Goal: Information Seeking & Learning: Learn about a topic

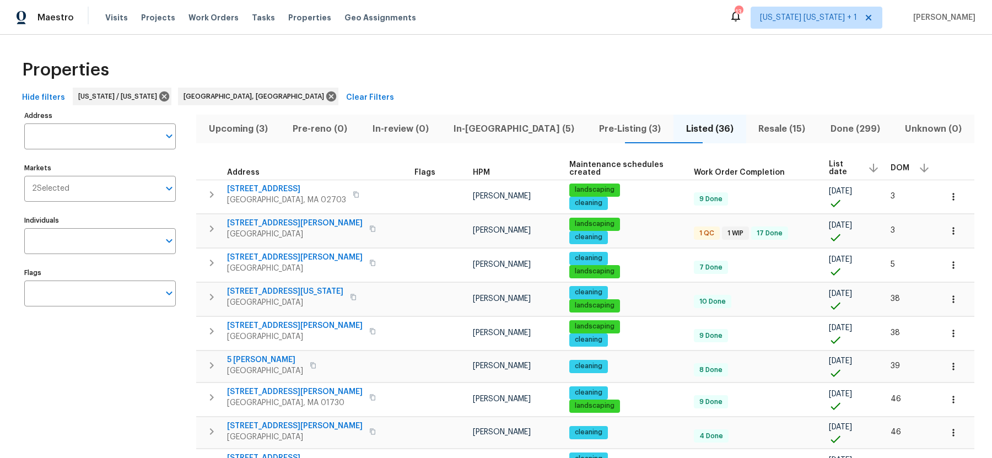
click at [252, 129] on span "Upcoming (3)" at bounding box center [238, 128] width 71 height 15
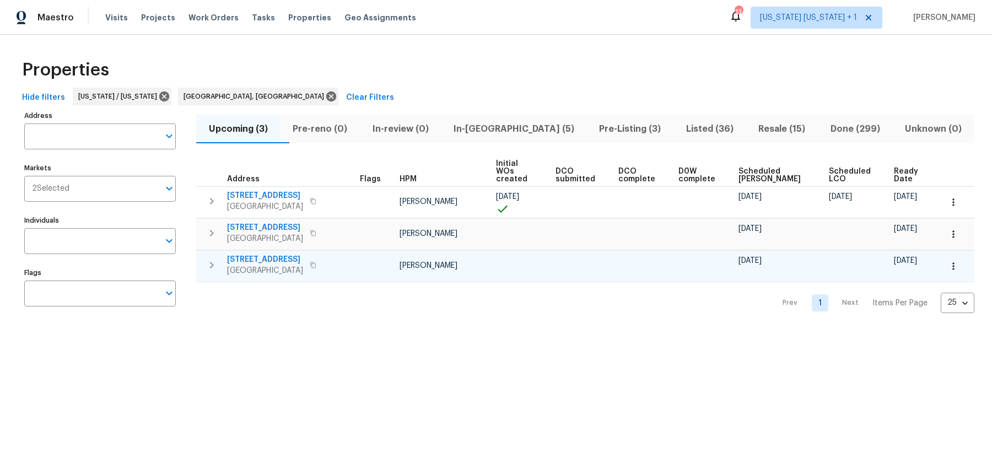
click at [261, 254] on span "38 Warrenville Rd" at bounding box center [265, 259] width 76 height 11
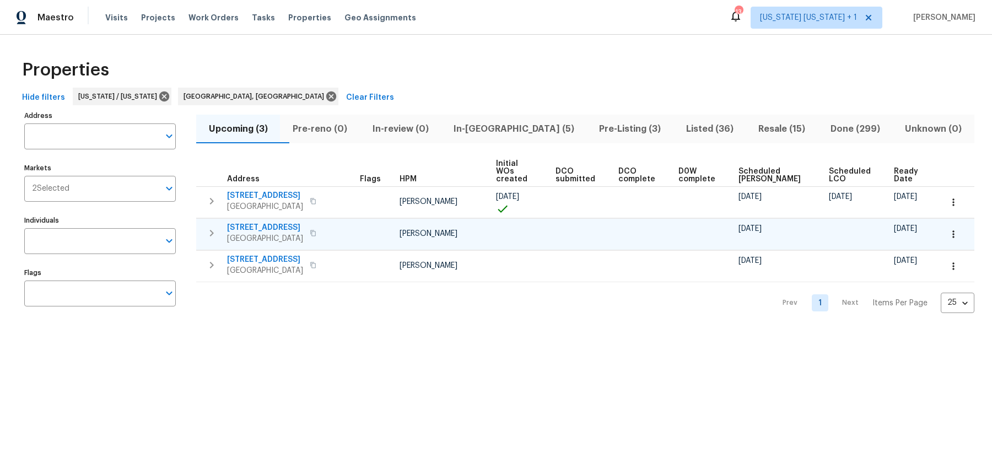
click at [257, 233] on span "Mine Hill, NJ 07803" at bounding box center [265, 238] width 76 height 11
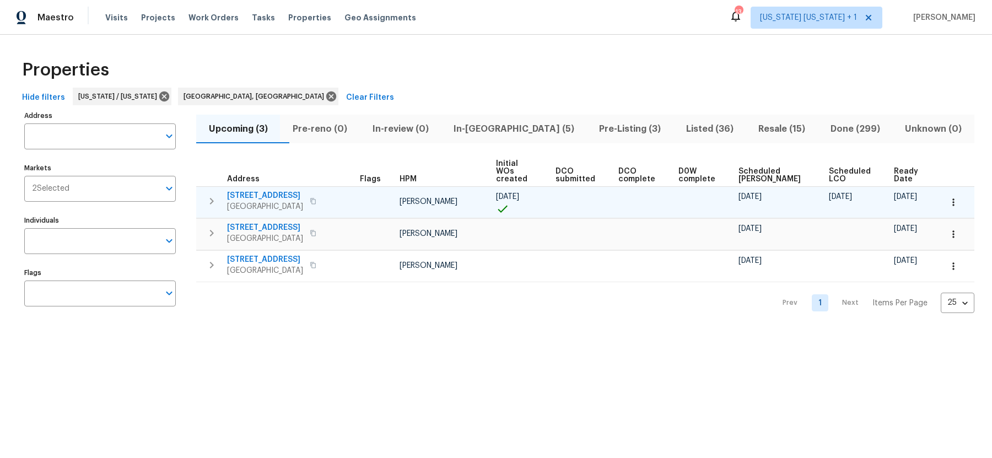
click at [260, 201] on span "Somerset, NJ 08873" at bounding box center [265, 206] width 76 height 11
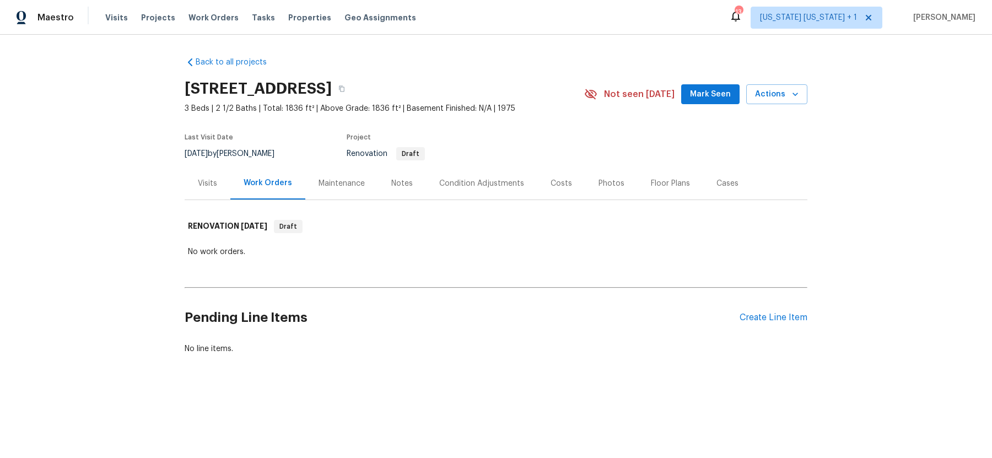
click at [395, 181] on div "Notes" at bounding box center [401, 183] width 21 height 11
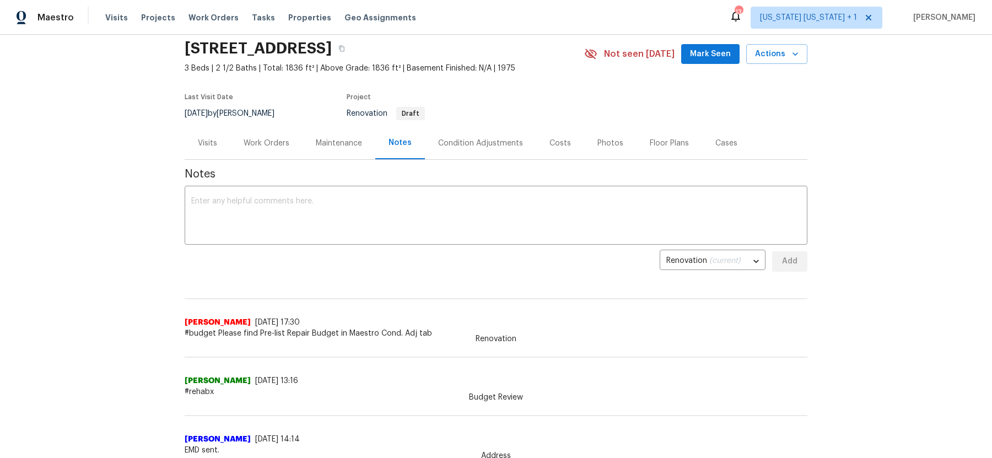
scroll to position [32, 0]
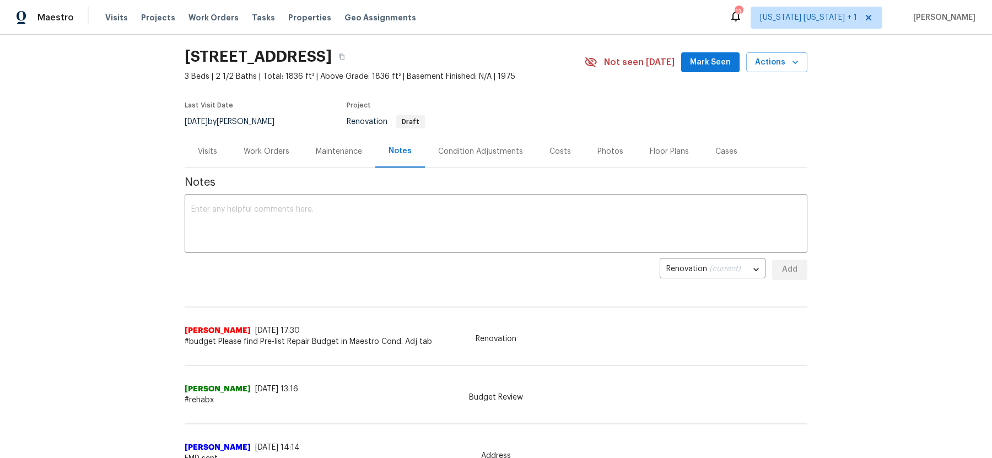
click at [486, 149] on div "Condition Adjustments" at bounding box center [480, 151] width 85 height 11
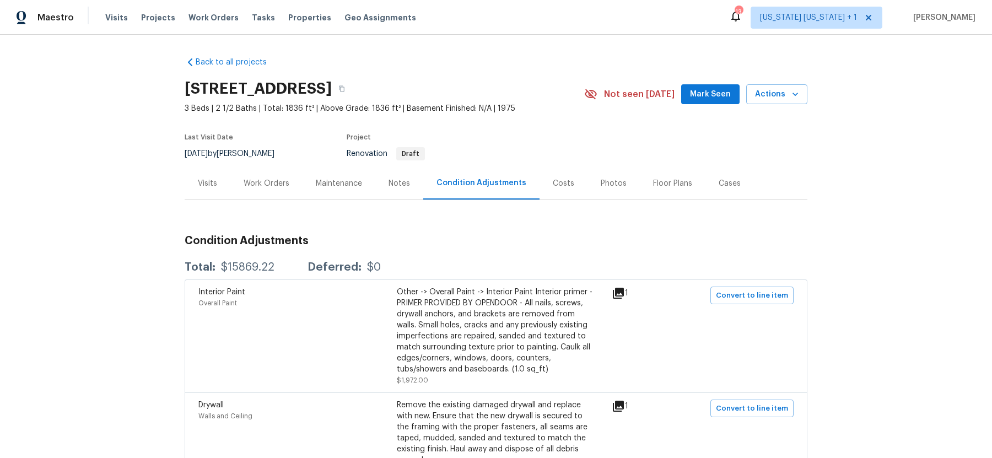
click at [397, 190] on div "Notes" at bounding box center [399, 183] width 48 height 33
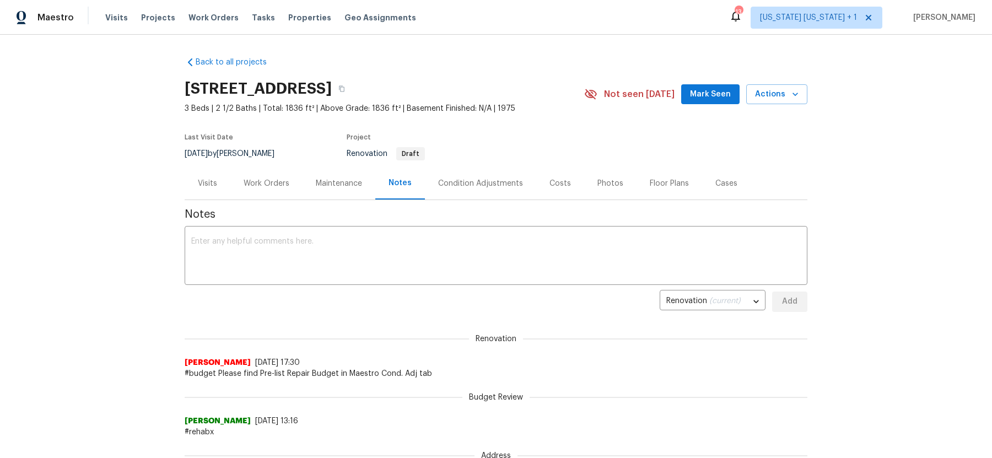
click at [469, 182] on div "Condition Adjustments" at bounding box center [480, 183] width 85 height 11
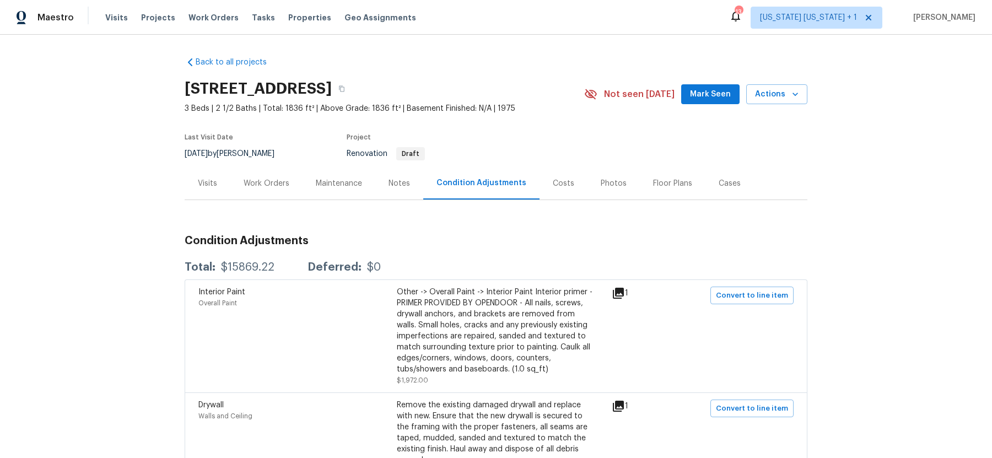
click at [259, 186] on div "Work Orders" at bounding box center [267, 183] width 46 height 11
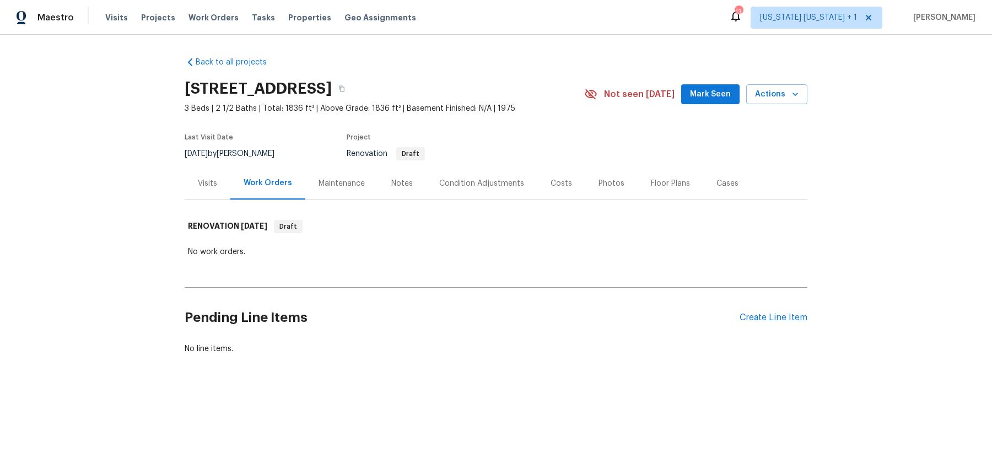
click at [400, 180] on div "Notes" at bounding box center [401, 183] width 21 height 11
click at [401, 184] on div "Notes" at bounding box center [401, 183] width 21 height 11
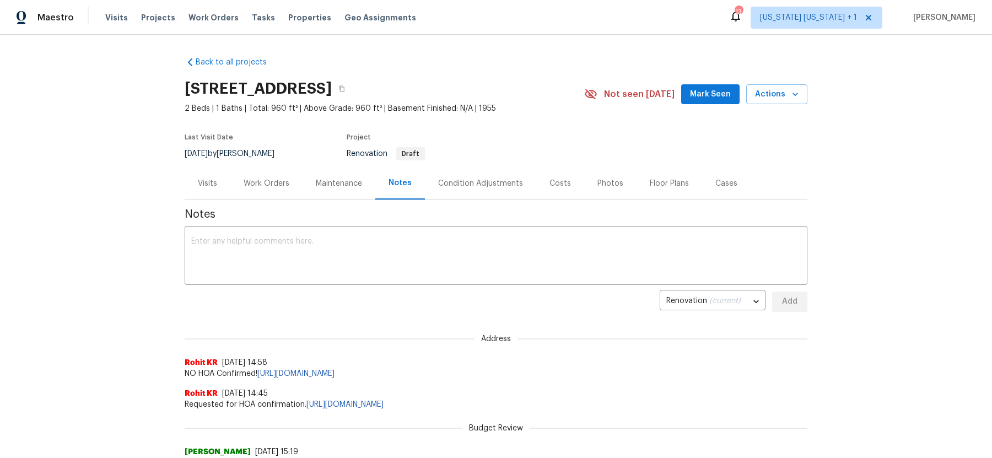
click at [473, 175] on div "Condition Adjustments" at bounding box center [480, 183] width 111 height 33
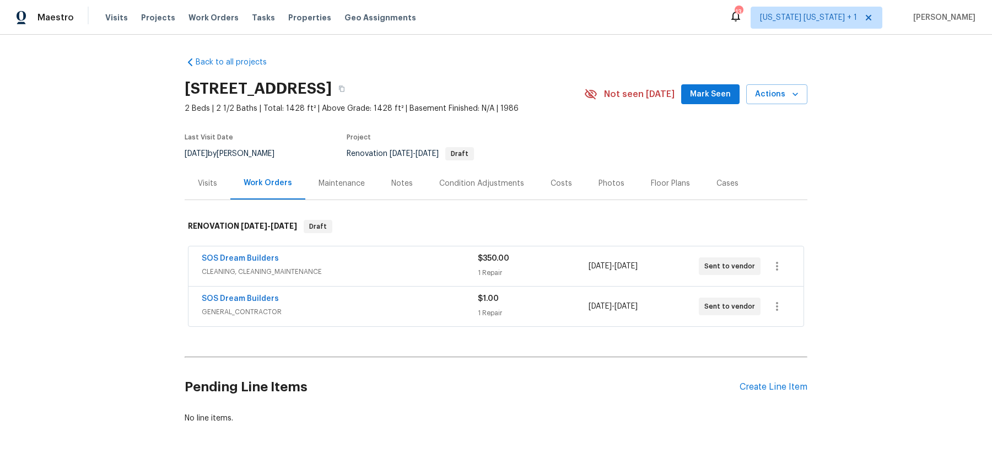
click at [408, 181] on div "Notes" at bounding box center [401, 183] width 21 height 11
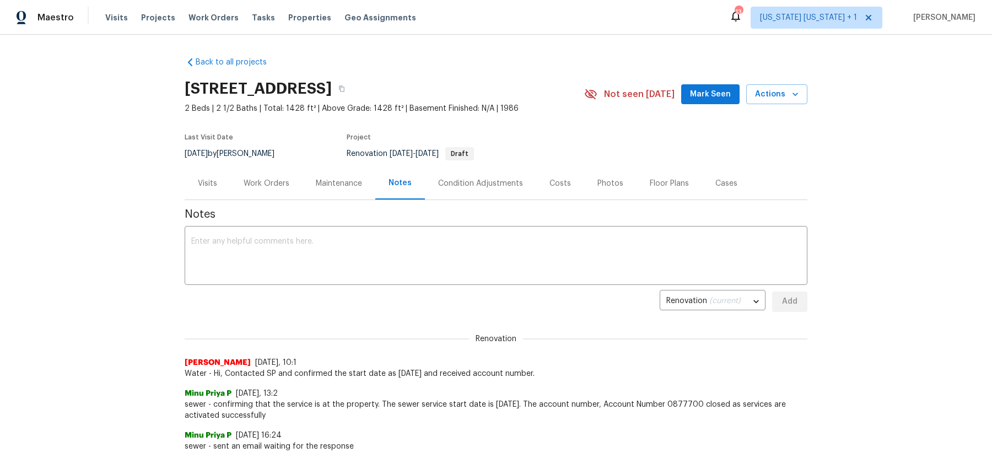
click at [277, 186] on div "Work Orders" at bounding box center [267, 183] width 46 height 11
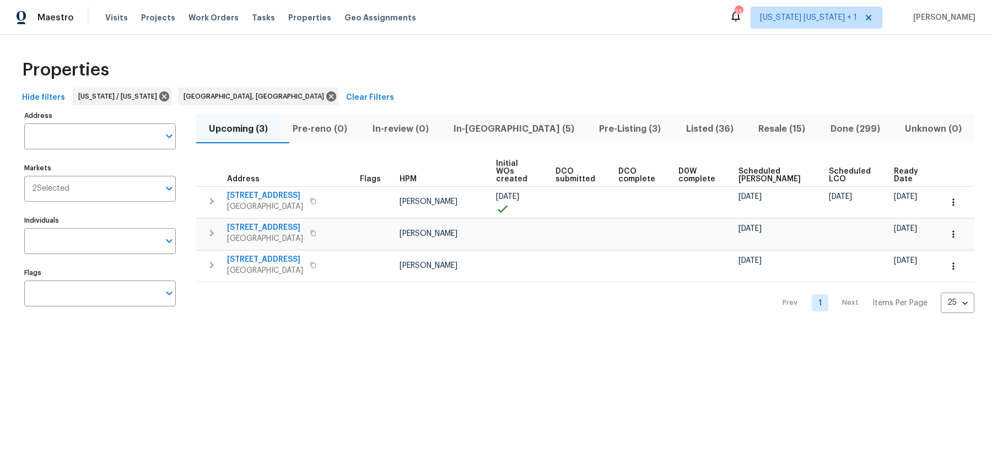
click at [505, 125] on span "In-reno (5)" at bounding box center [514, 128] width 132 height 15
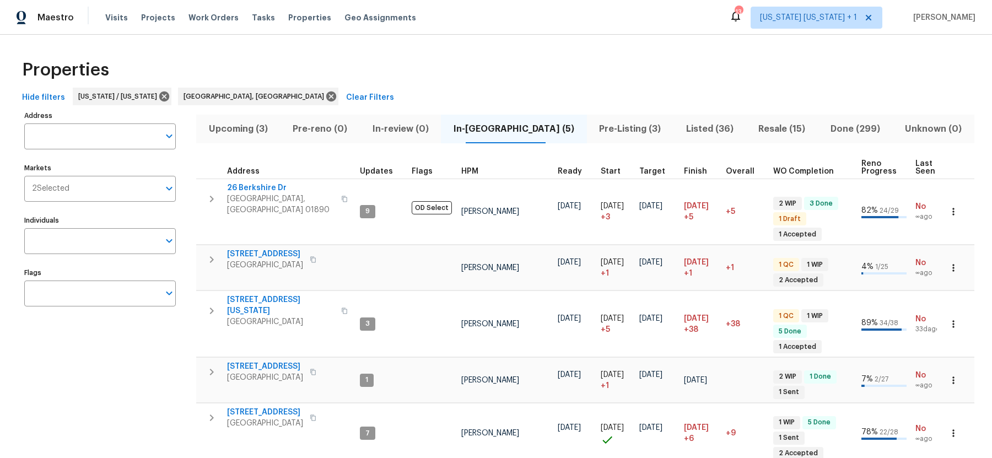
scroll to position [21, 0]
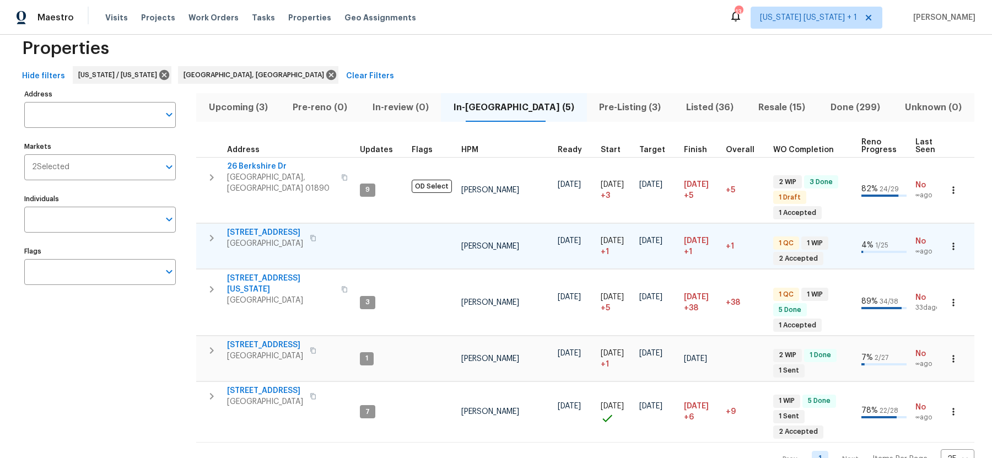
click at [274, 231] on span "85 Dance Boulevard" at bounding box center [265, 232] width 76 height 11
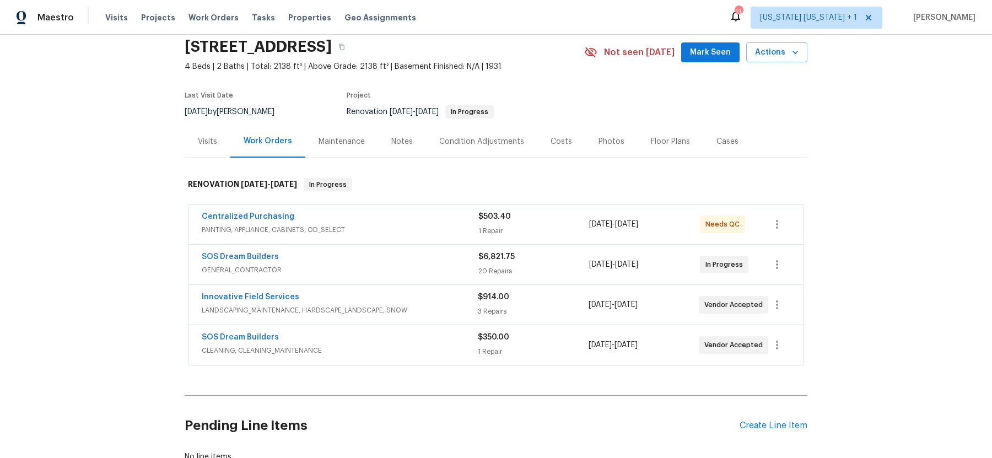
scroll to position [50, 0]
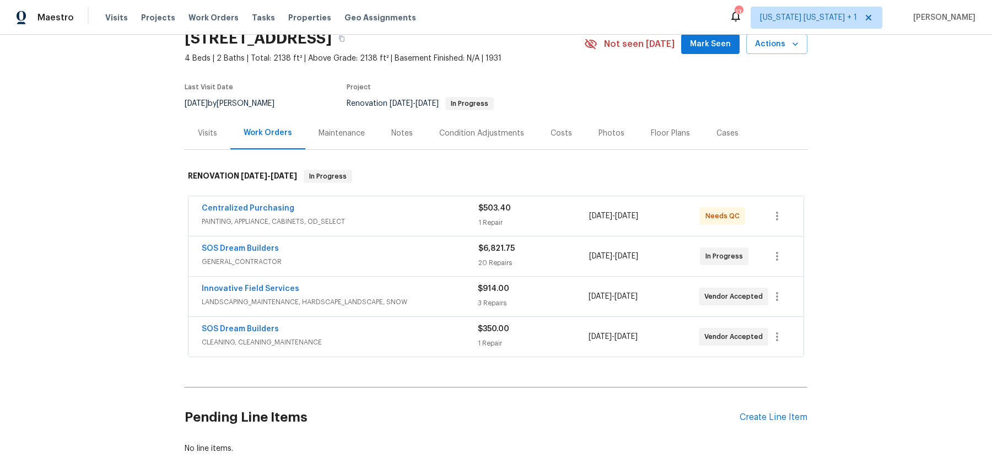
click at [391, 133] on div "Notes" at bounding box center [401, 133] width 21 height 11
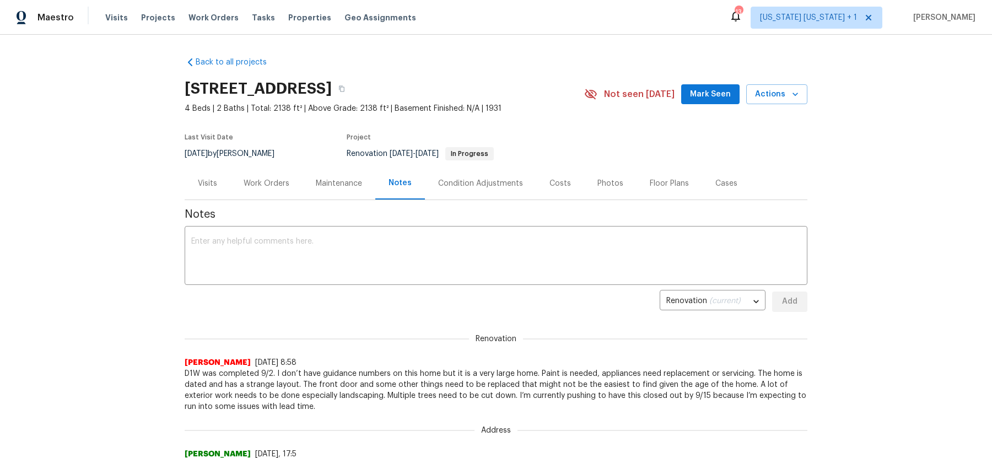
click at [261, 181] on div "Work Orders" at bounding box center [267, 183] width 46 height 11
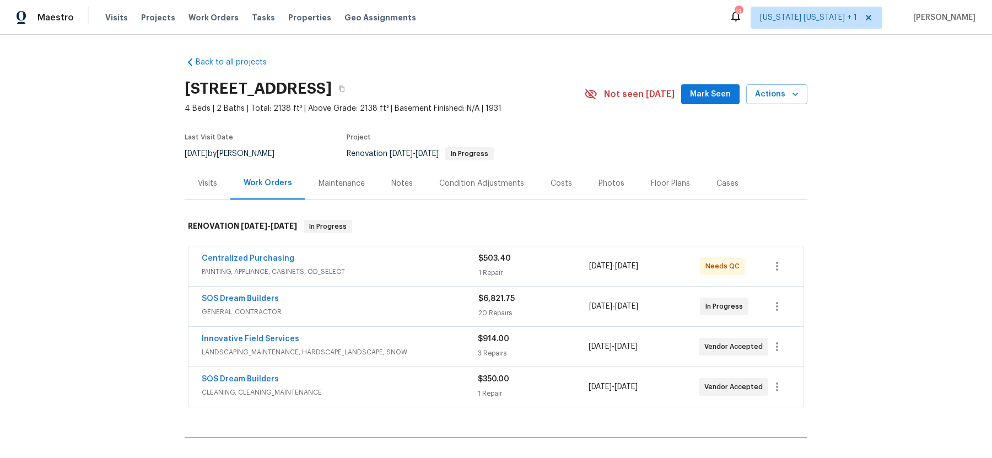
scroll to position [11, 0]
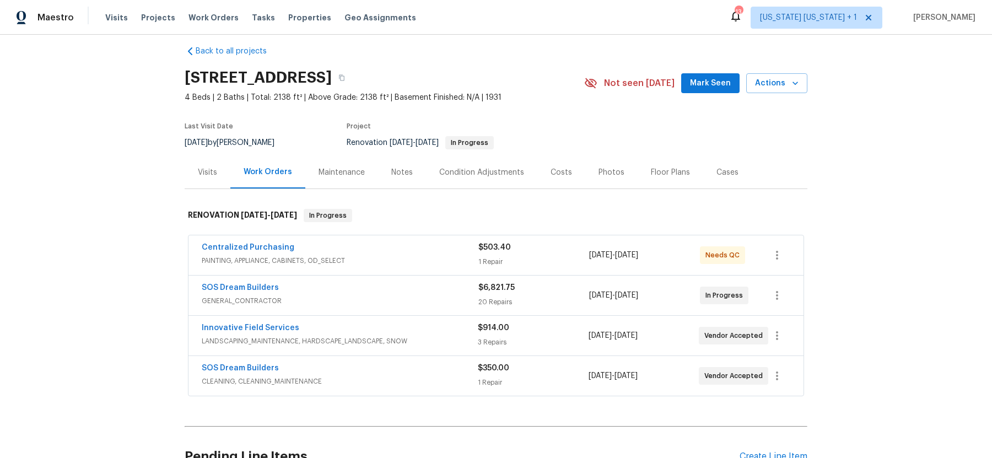
click at [406, 175] on div "Notes" at bounding box center [401, 172] width 21 height 11
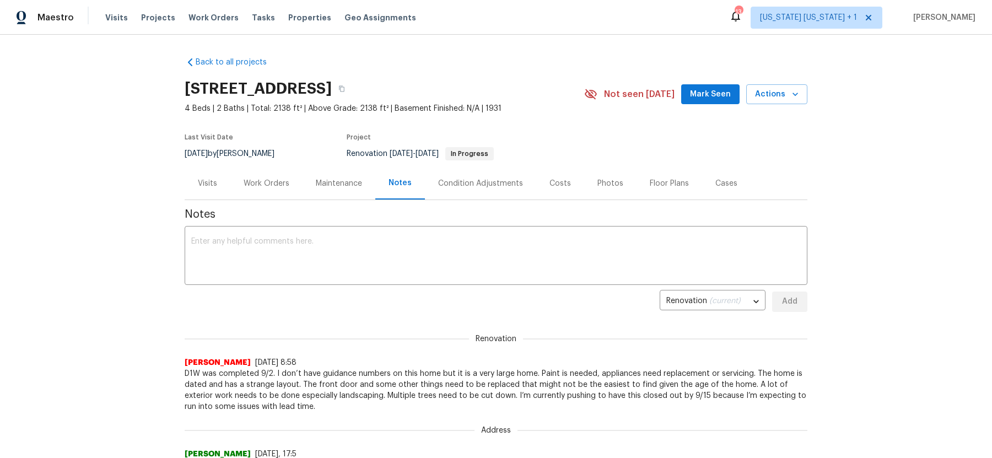
click at [261, 178] on div "Work Orders" at bounding box center [267, 183] width 46 height 11
